Goal: Task Accomplishment & Management: Use online tool/utility

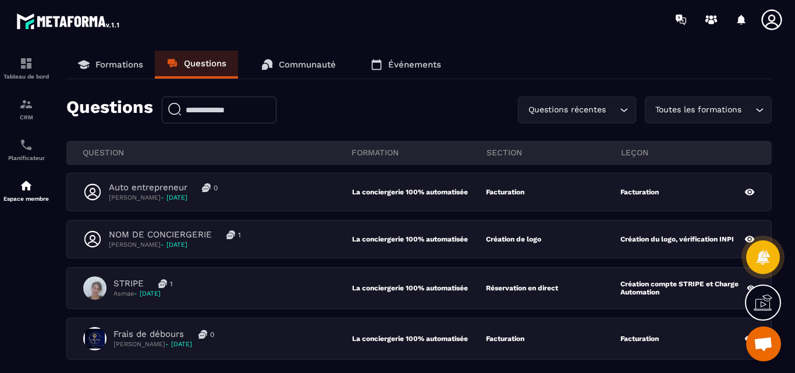
scroll to position [116, 0]
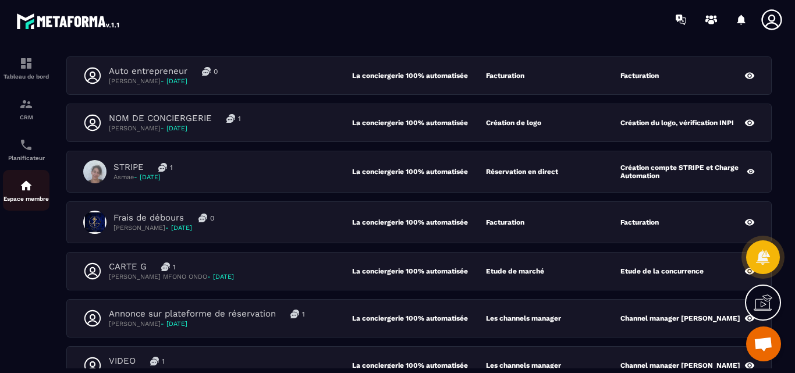
click at [23, 190] on img at bounding box center [26, 186] width 14 height 14
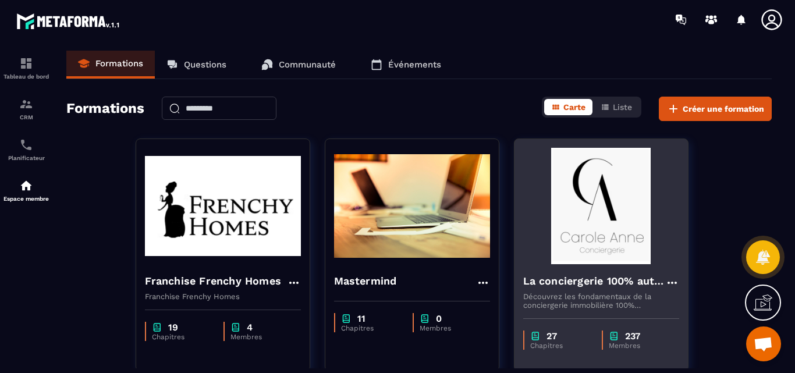
click at [585, 223] on img at bounding box center [601, 206] width 156 height 116
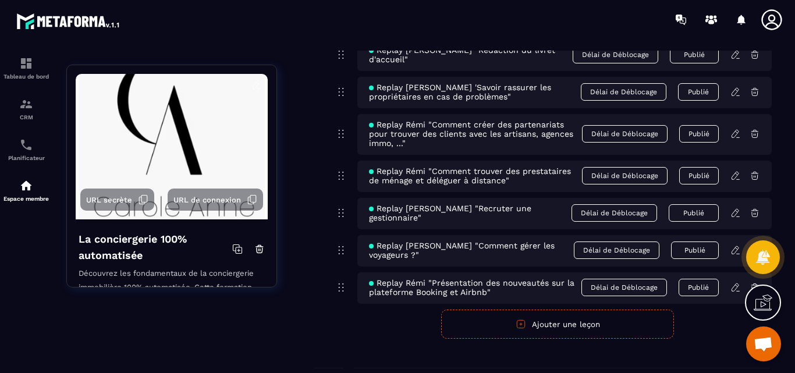
scroll to position [5759, 0]
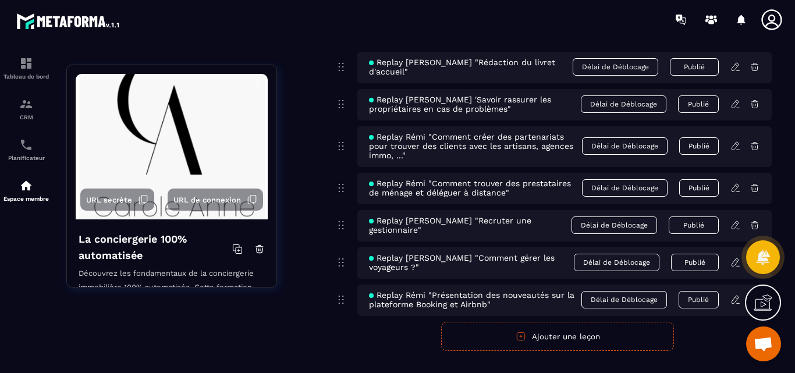
click at [565, 325] on button "Ajouter une leçon" at bounding box center [557, 336] width 233 height 29
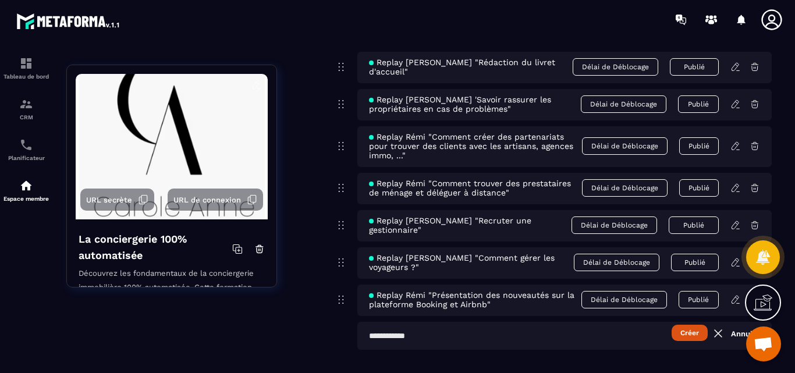
click at [376, 323] on input "text" at bounding box center [564, 336] width 414 height 28
paste input "**********"
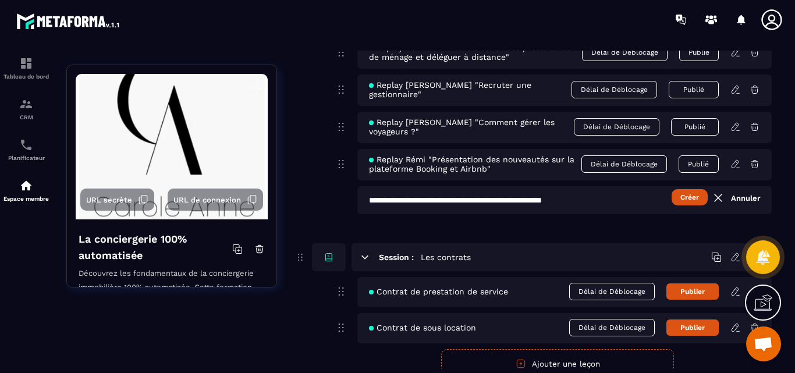
scroll to position [5874, 0]
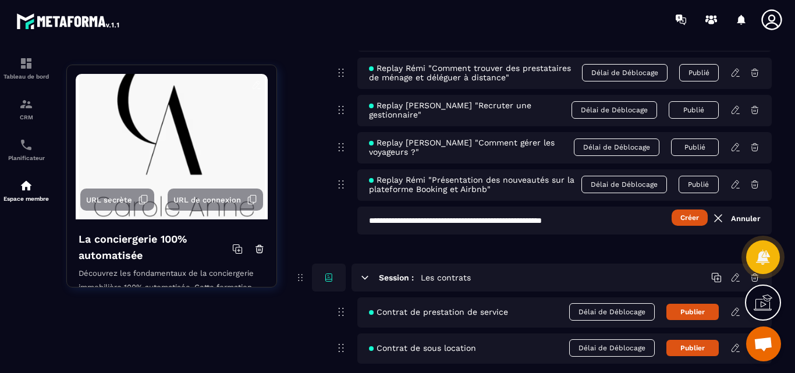
click at [471, 206] on input "**********" at bounding box center [564, 220] width 414 height 28
click at [630, 208] on input "**********" at bounding box center [564, 220] width 414 height 28
type input "**********"
click at [689, 209] on button "Créer" at bounding box center [689, 217] width 36 height 16
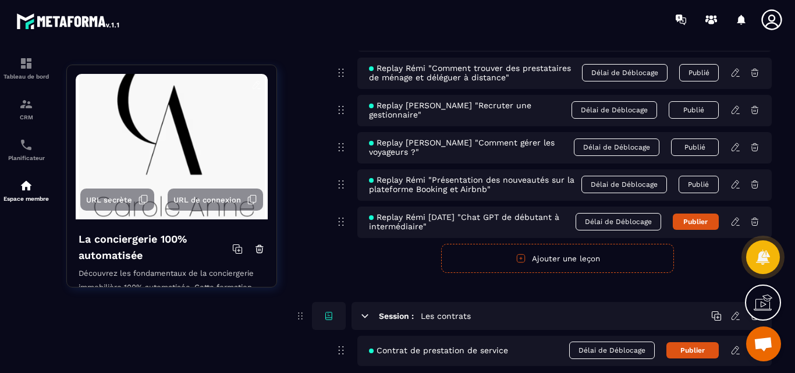
click at [736, 216] on icon at bounding box center [735, 221] width 10 height 10
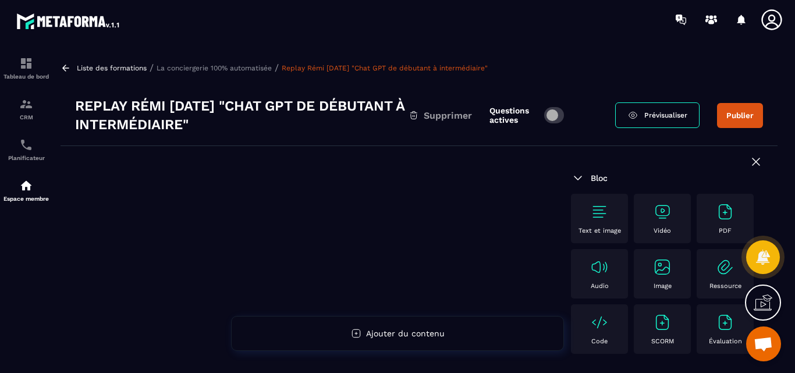
click at [664, 209] on img at bounding box center [662, 211] width 19 height 19
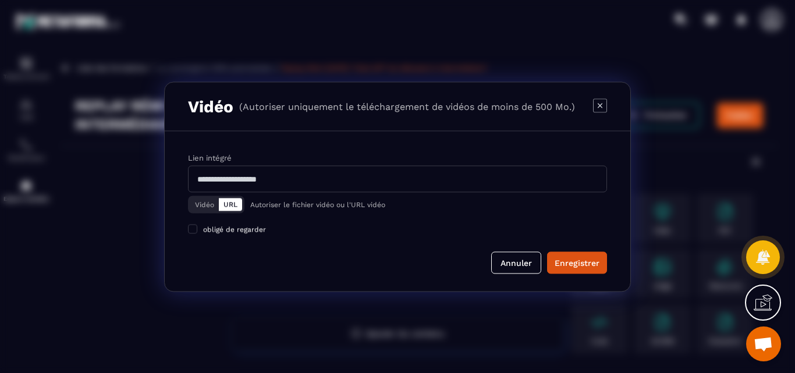
click at [200, 205] on button "Vidéo" at bounding box center [204, 204] width 28 height 13
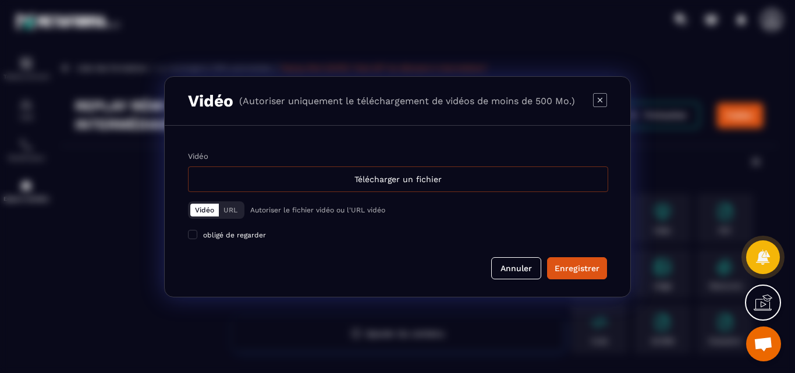
click at [407, 180] on div "Télécharger un fichier" at bounding box center [398, 179] width 420 height 26
click at [0, 0] on input "Vidéo Télécharger un fichier" at bounding box center [0, 0] width 0 height 0
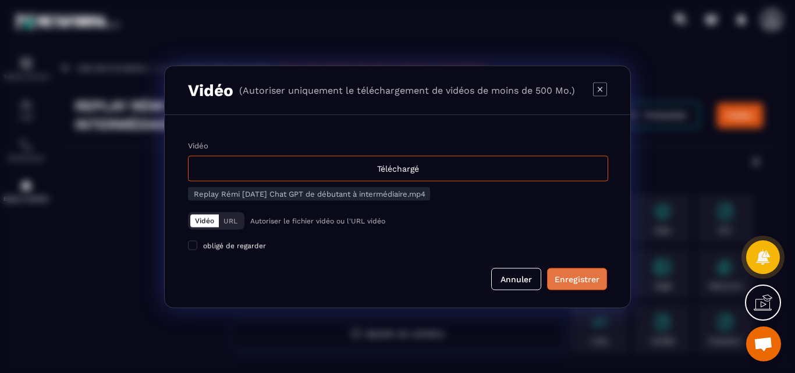
click at [580, 277] on div "Enregistrer" at bounding box center [576, 279] width 45 height 12
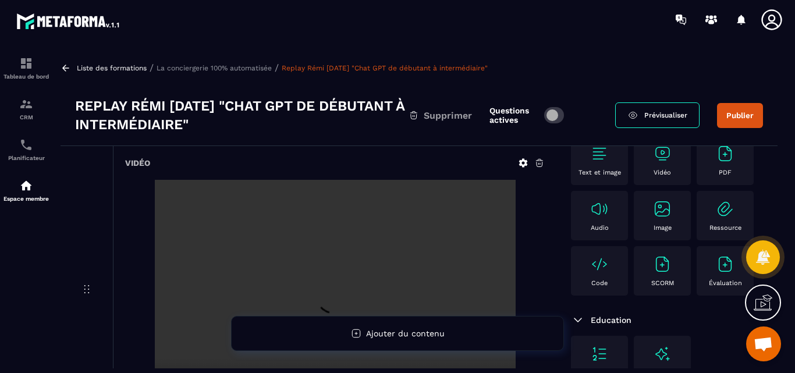
click at [742, 114] on button "Publier" at bounding box center [740, 115] width 46 height 25
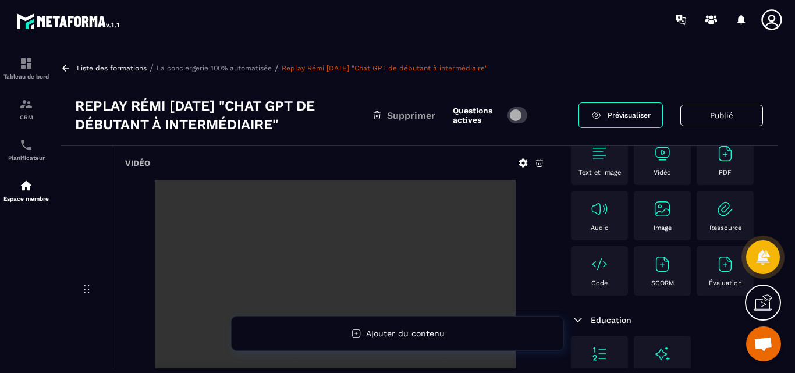
click at [211, 68] on p "La conciergerie 100% automatisée" at bounding box center [213, 68] width 115 height 8
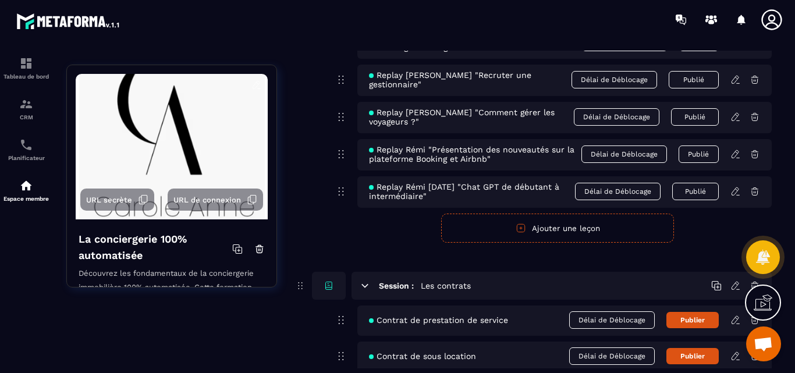
scroll to position [5854, 0]
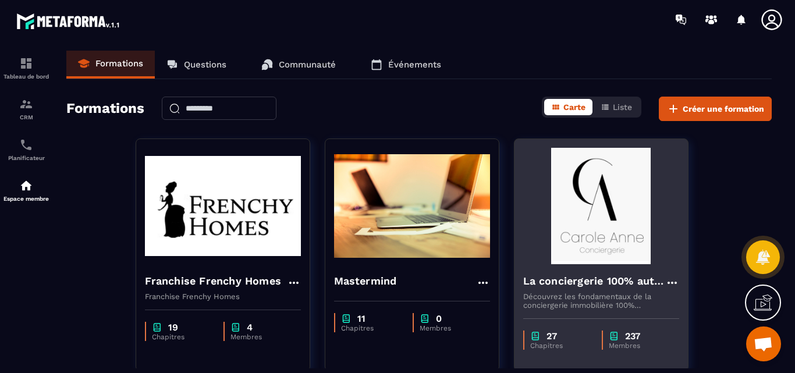
click at [596, 237] on img at bounding box center [601, 206] width 156 height 116
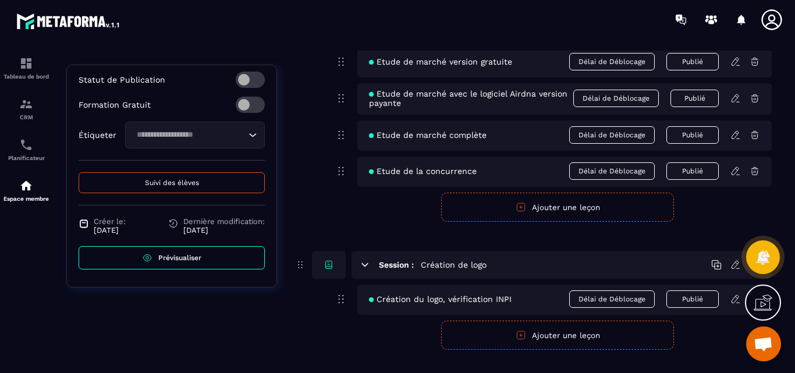
scroll to position [582, 0]
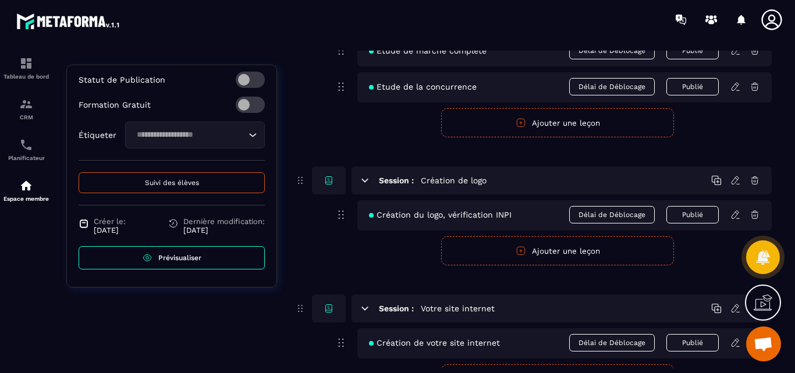
click at [172, 260] on span "Prévisualiser" at bounding box center [179, 258] width 43 height 8
